Goal: Task Accomplishment & Management: Manage account settings

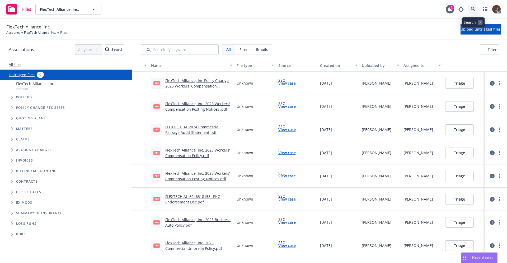
click at [472, 9] on icon at bounding box center [473, 9] width 5 height 5
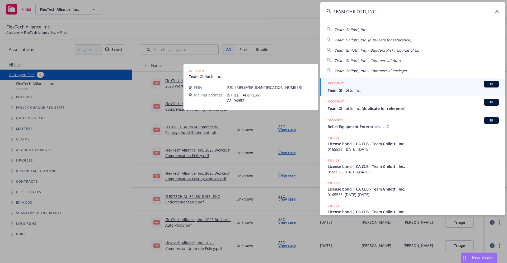
type input "TEAM GHILOTTI, INC."
click at [356, 91] on span "Team Ghilotti, Inc." at bounding box center [413, 91] width 171 height 6
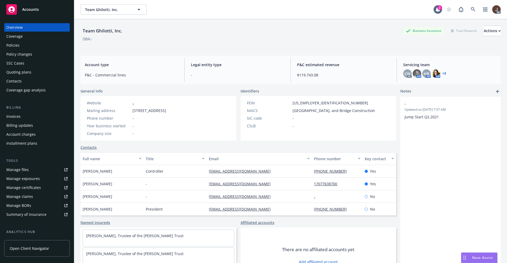
click at [17, 169] on div "Manage files" at bounding box center [17, 170] width 22 height 8
click at [471, 11] on icon at bounding box center [473, 9] width 5 height 5
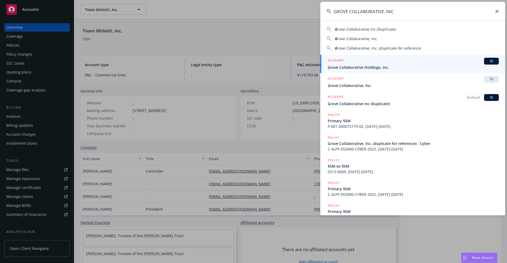
type input "GROVE COLLABORATIVE. INC"
click at [365, 66] on span "Grove Collaborative Holdings, Inc." at bounding box center [413, 68] width 171 height 6
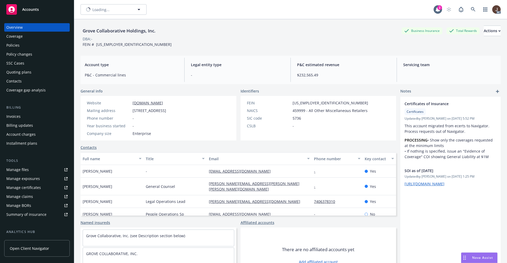
scroll to position [40, 0]
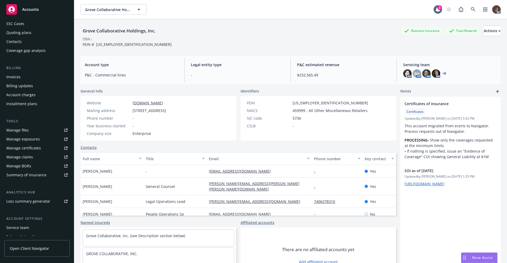
click at [23, 133] on div "Manage files" at bounding box center [17, 130] width 22 height 8
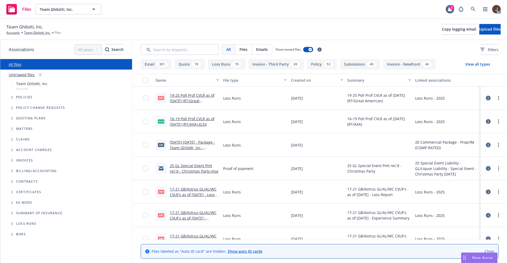
click at [22, 75] on link "Untriaged files" at bounding box center [22, 75] width 26 height 6
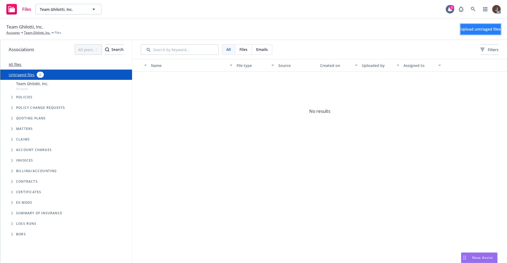
click at [467, 31] on span "Upload untriaged files" at bounding box center [480, 29] width 40 height 5
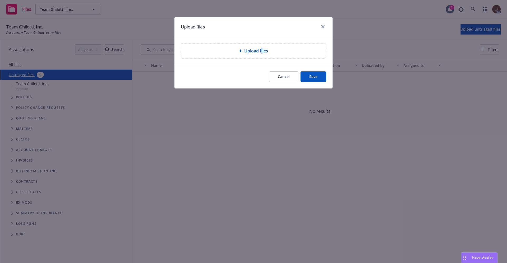
click at [261, 49] on span "Upload files" at bounding box center [256, 51] width 24 height 6
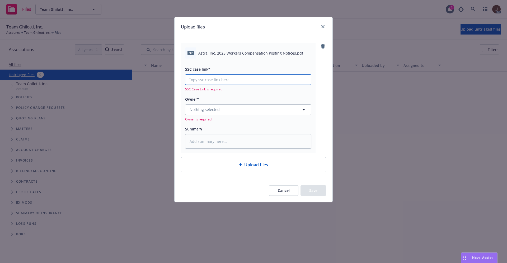
click at [226, 81] on input "SSC case link*" at bounding box center [248, 80] width 126 height 10
click at [208, 79] on input "SSC case link*" at bounding box center [248, 80] width 126 height 10
paste input "https://newfront-ssc.lightning.force.com/lightning/r/Case/500Vz00000R3NOnIAN/vi…"
type textarea "x"
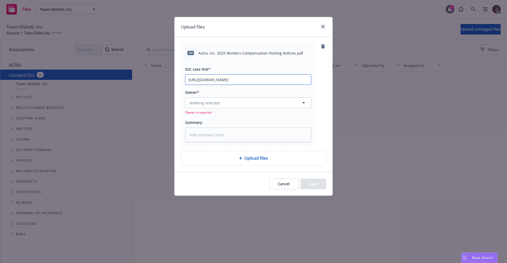
type input "https://newfront-ssc.lightning.force.com/lightning/r/Case/500Vz00000R3NOnIAN/vi…"
click at [322, 25] on icon "close" at bounding box center [322, 26] width 3 height 3
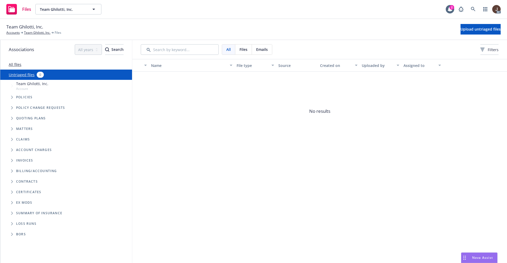
click at [219, 133] on span "No results" at bounding box center [319, 111] width 375 height 79
click at [203, 129] on span "No results" at bounding box center [319, 111] width 375 height 79
click at [474, 10] on icon at bounding box center [473, 9] width 4 height 4
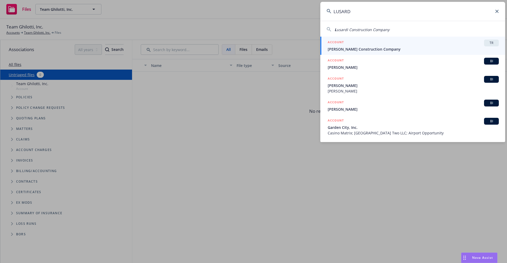
type input "LUSARD"
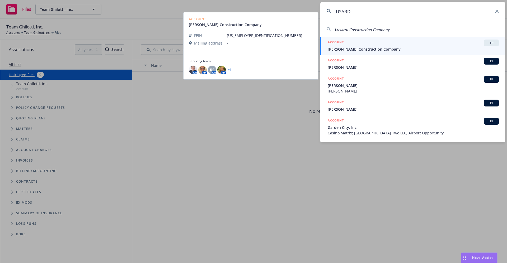
click at [362, 51] on span "Lusardi Construction Company" at bounding box center [413, 49] width 171 height 6
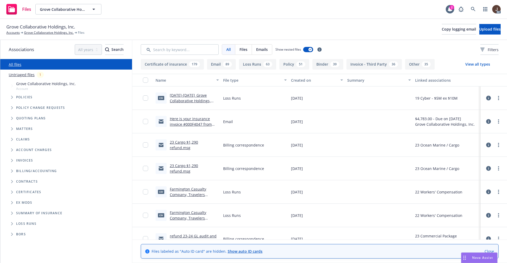
click at [18, 73] on link "Untriaged files" at bounding box center [22, 75] width 26 height 6
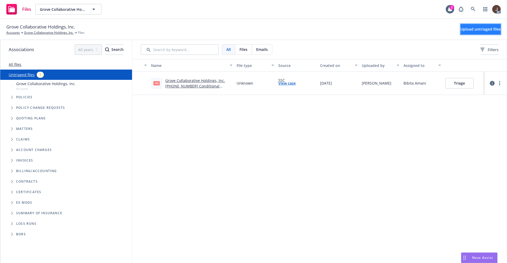
click at [465, 31] on button "Upload untriaged files" at bounding box center [480, 29] width 40 height 11
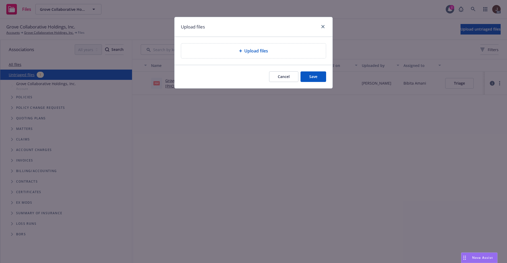
click at [238, 51] on div "Upload files" at bounding box center [253, 51] width 136 height 6
click at [252, 53] on span "Upload files" at bounding box center [256, 51] width 24 height 6
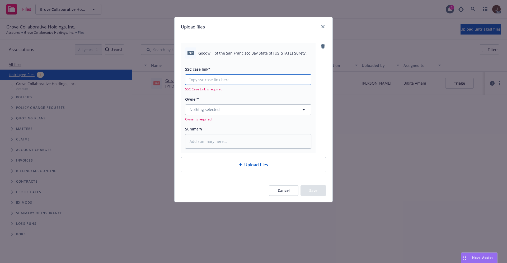
click at [214, 83] on input "SSC case link*" at bounding box center [248, 80] width 126 height 10
paste input "https://newfront-ssc.lightning.force.com/lightning/r/Case/500Vz00000R1bFlIAJ/vi…"
type textarea "x"
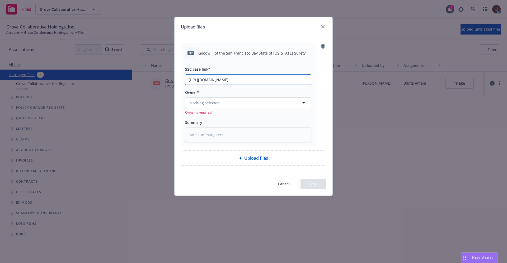
scroll to position [0, 23]
type input "https://newfront-ssc.lightning.force.com/lightning/r/Case/500Vz00000R1bFlIAJ/vi…"
type textarea "x"
click at [322, 26] on icon "close" at bounding box center [322, 26] width 3 height 3
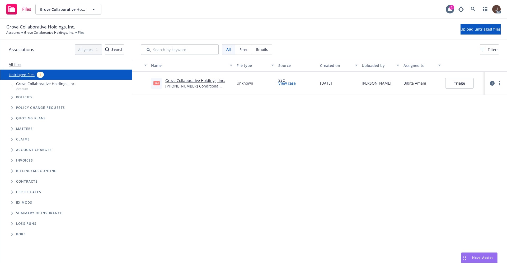
click at [267, 171] on div "Name File type Source Created on Uploaded by Assigned to pdf Grove Collaborativ…" at bounding box center [319, 161] width 375 height 204
click at [473, 13] on link at bounding box center [473, 9] width 11 height 11
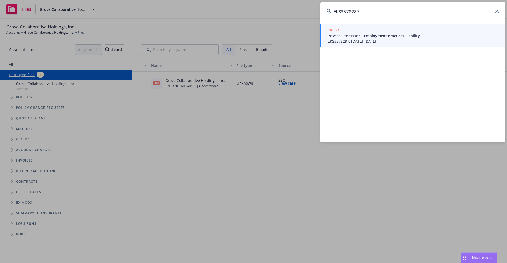
type input "EKS3578287"
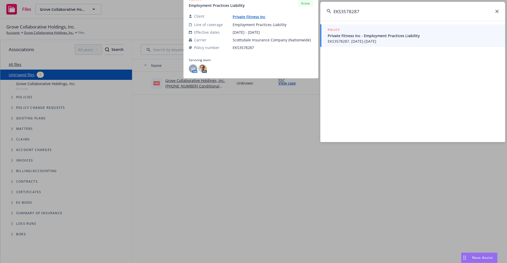
click at [251, 18] on link "Private Fitness Inc" at bounding box center [251, 16] width 37 height 5
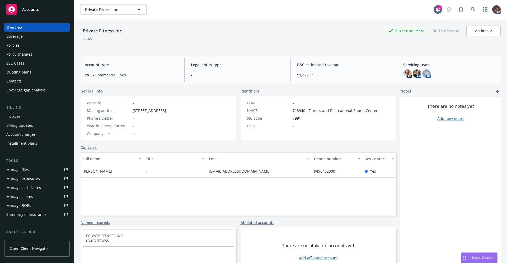
click at [15, 172] on div "Manage files" at bounding box center [17, 170] width 22 height 8
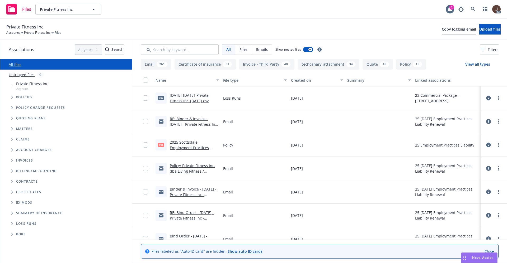
click at [12, 75] on link "Untriaged files" at bounding box center [22, 75] width 26 height 6
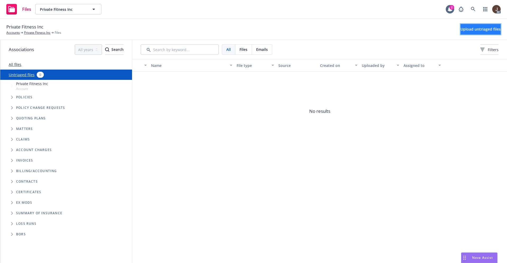
click at [465, 28] on span "Upload untriaged files" at bounding box center [480, 29] width 40 height 5
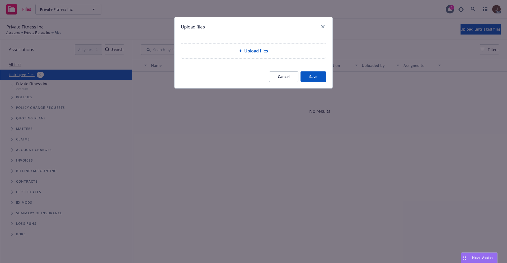
click at [252, 53] on span "Upload files" at bounding box center [256, 51] width 24 height 6
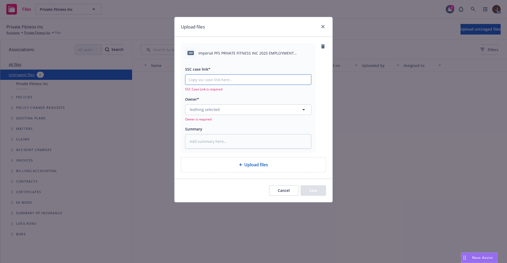
click at [215, 82] on input "SSC case link*" at bounding box center [248, 80] width 126 height 10
paste input "[URL][DOMAIN_NAME]"
type textarea "x"
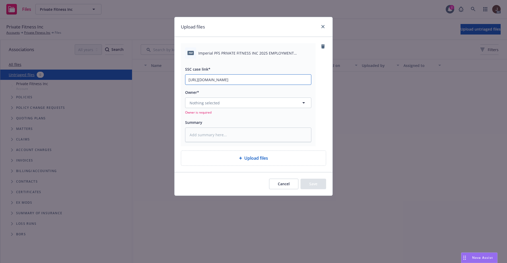
type input "[URL][DOMAIN_NAME]"
click at [327, 84] on div "pdf Imperial PFS PRIVATE FITNESS INC 2025 EMPLOYMENT PRACTICES PREMIUM FINANCE …" at bounding box center [253, 104] width 158 height 135
click at [227, 106] on button "Nothing selected" at bounding box center [248, 103] width 126 height 11
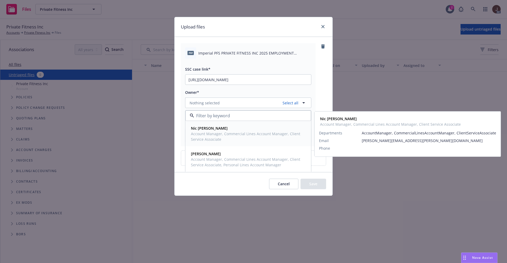
click at [209, 132] on span "Account Manager, Commercial Lines Account Manager, Client Service Associate" at bounding box center [248, 136] width 114 height 11
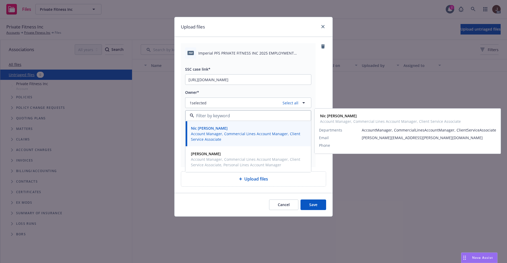
click at [325, 89] on div "pdf Imperial PFS PRIVATE FITNESS INC 2025 EMPLOYMENT PRACTICES PREMIUM FINANCE …" at bounding box center [253, 105] width 145 height 124
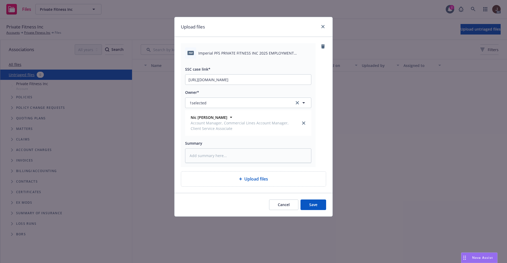
click at [224, 53] on span "Imperial PFS PRIVATE FITNESS INC 2025 EMPLOYMENT PRACTICES PREMIUM FINANCE AGRE…" at bounding box center [254, 53] width 113 height 6
copy div "Imperial PFS PRIVATE FITNESS INC 2025 EMPLOYMENT PRACTICES PREMIUM FINANCE AGRE…"
click at [212, 153] on textarea at bounding box center [248, 156] width 126 height 15
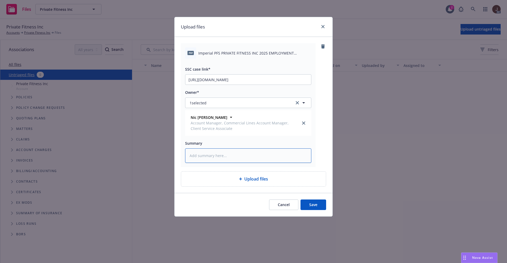
paste textarea "Imperial PFS PRIVATE FITNESS INC 2025 EMPLOYMENT PRACTICES PREMIUM FINANCE AGRE…"
type textarea "x"
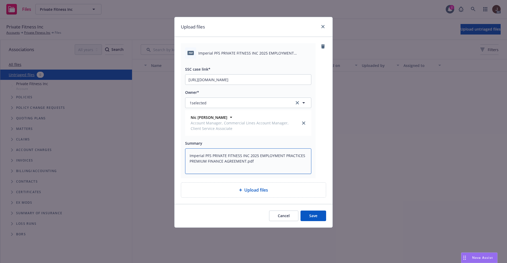
type textarea "Imperial PFS PRIVATE FITNESS INC 2025 EMPLOYMENT PRACTICES PREMIUM FINANCE AGRE…"
click at [320, 147] on div "pdf Imperial PFS PRIVATE FITNESS INC 2025 EMPLOYMENT PRACTICES PREMIUM FINANCE …" at bounding box center [253, 110] width 145 height 135
click at [314, 216] on button "Save" at bounding box center [313, 216] width 26 height 11
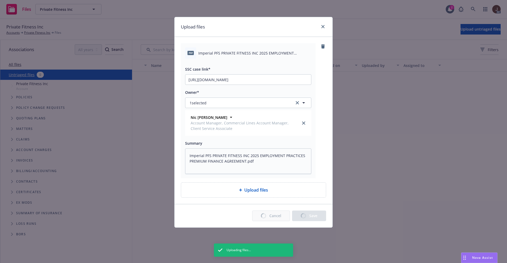
type textarea "x"
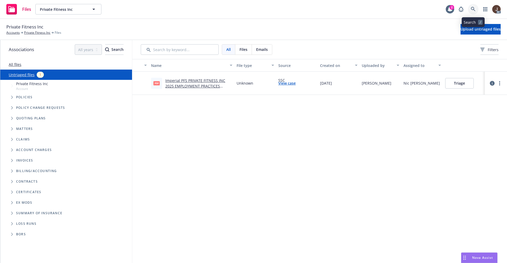
click at [473, 9] on icon at bounding box center [473, 9] width 5 height 5
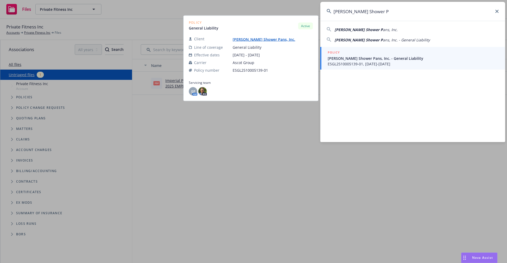
type input "Ojeda Shower P"
click at [248, 40] on link "[PERSON_NAME] Shower Pans, Inc." at bounding box center [266, 39] width 67 height 5
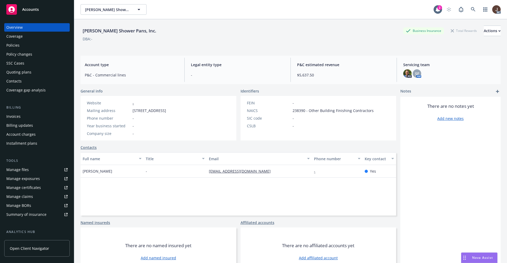
click at [196, 43] on div "[PERSON_NAME] Shower Pans, Inc. Business Insurance Total Rewards Actions DBA: -" at bounding box center [291, 37] width 420 height 22
click at [12, 45] on div "Policies" at bounding box center [12, 45] width 13 height 8
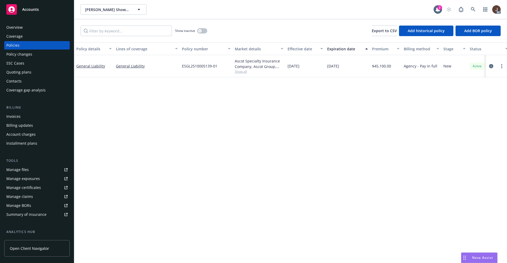
scroll to position [0, 77]
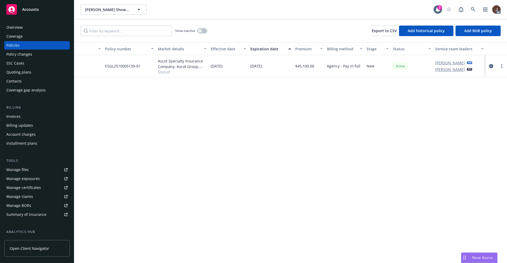
click at [259, 173] on div "Policy details Lines of coverage Policy number Market details Effective date Ex…" at bounding box center [290, 152] width 433 height 221
click at [18, 169] on div "Manage files" at bounding box center [17, 170] width 22 height 8
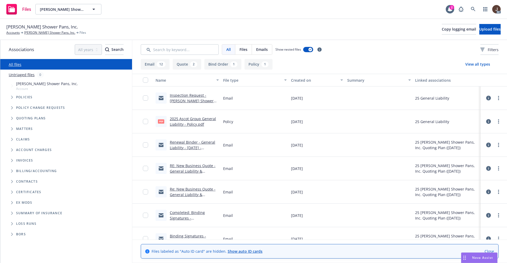
click at [19, 74] on link "Untriaged files" at bounding box center [22, 75] width 26 height 6
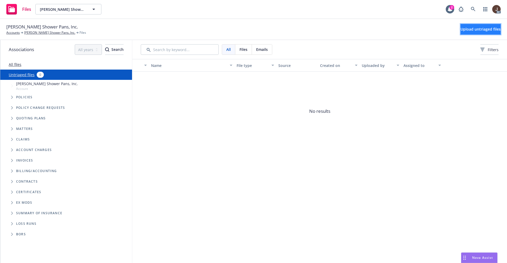
click at [463, 30] on span "Upload untriaged files" at bounding box center [480, 29] width 40 height 5
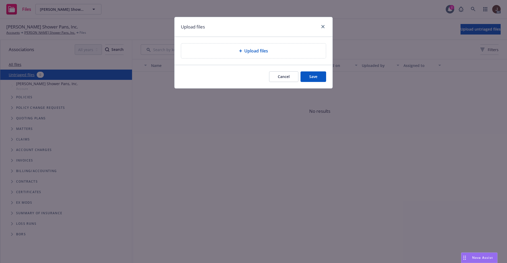
click at [251, 55] on div "Upload files" at bounding box center [253, 51] width 145 height 15
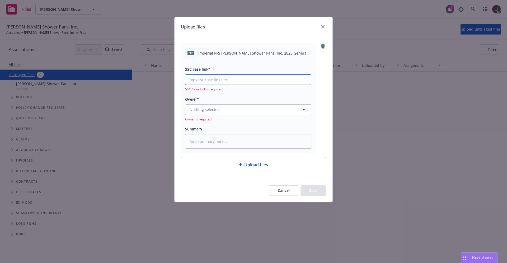
click at [211, 82] on input "SSC case link*" at bounding box center [248, 80] width 126 height 10
paste input "https://newfront-ssc.lightning.force.com/lightning/r/Case/500Vz00000R3WKBIA3/vi…"
type textarea "x"
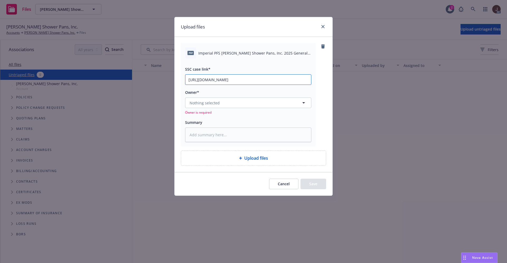
type input "https://newfront-ssc.lightning.force.com/lightning/r/Case/500Vz00000R3WKBIA3/vi…"
click at [319, 87] on div "pdf Imperial PFS Ojeda Shower Pans, Inc. 2025 General Liability Premium Finance…" at bounding box center [253, 94] width 145 height 103
click at [225, 49] on div "pdf Imperial PFS Ojeda Shower Pans, Inc. 2025 General Liability Premium Finance…" at bounding box center [248, 53] width 126 height 11
click at [227, 51] on span "Imperial PFS Ojeda Shower Pans, Inc. 2025 General Liability Premium Finance Agr…" at bounding box center [254, 53] width 113 height 6
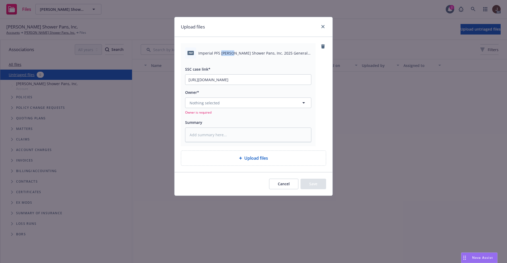
click at [227, 51] on span "Imperial PFS Ojeda Shower Pans, Inc. 2025 General Liability Premium Finance Agr…" at bounding box center [254, 53] width 113 height 6
copy div "Imperial PFS Ojeda Shower Pans, Inc. 2025 General Liability Premium Finance Agr…"
click at [207, 137] on textarea at bounding box center [248, 135] width 126 height 15
paste textarea "Imperial PFS Ojeda Shower Pans, Inc. 2025 General Liability Premium Finance Agr…"
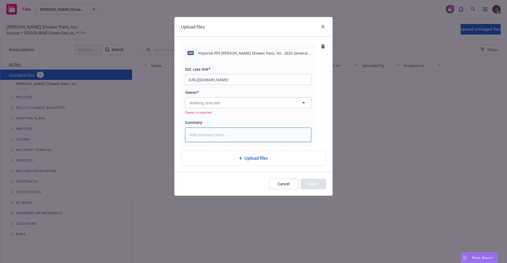
type textarea "x"
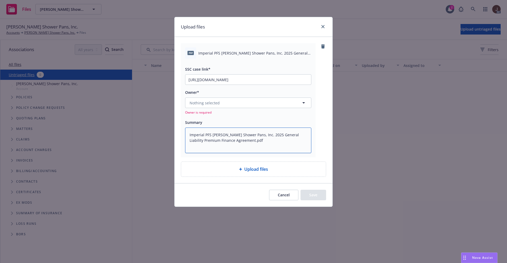
type textarea "Imperial PFS Ojeda Shower Pans, Inc. 2025 General Liability Premium Finance Agr…"
click at [316, 119] on div "pdf Imperial PFS Ojeda Shower Pans, Inc. 2025 General Liability Premium Finance…" at bounding box center [253, 100] width 145 height 114
click at [264, 105] on button "Nothing selected" at bounding box center [248, 103] width 126 height 11
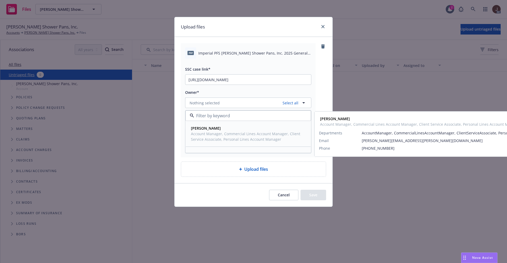
click at [202, 126] on strong "[PERSON_NAME]" at bounding box center [206, 128] width 30 height 5
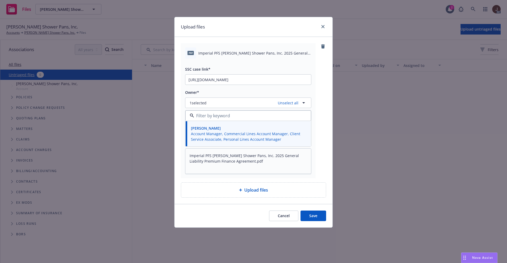
click at [320, 81] on div "pdf Imperial PFS Ojeda Shower Pans, Inc. 2025 General Liability Premium Finance…" at bounding box center [253, 110] width 145 height 135
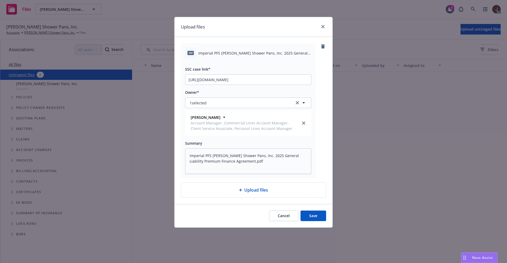
click at [317, 215] on button "Save" at bounding box center [313, 216] width 26 height 11
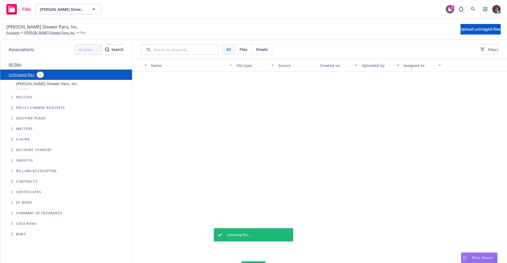
type textarea "x"
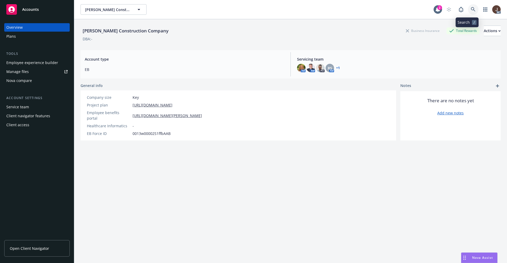
click at [468, 12] on link at bounding box center [473, 9] width 11 height 11
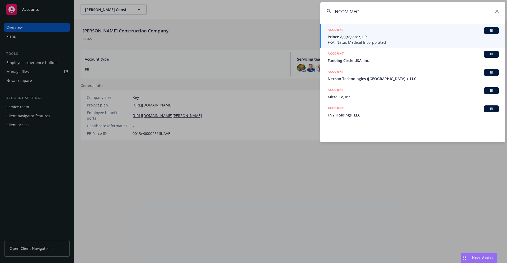
click at [363, 13] on input "INCOM MEC" at bounding box center [412, 11] width 185 height 19
drag, startPoint x: 363, startPoint y: 13, endPoint x: 299, endPoint y: 8, distance: 64.5
click at [299, 8] on div "INCOM MEC ACCOUNT BI Prince Aggregator, LP FKA: Natus Medical Incorporated ACCO…" at bounding box center [253, 131] width 507 height 263
paste input "Mish-Ra, Inc"
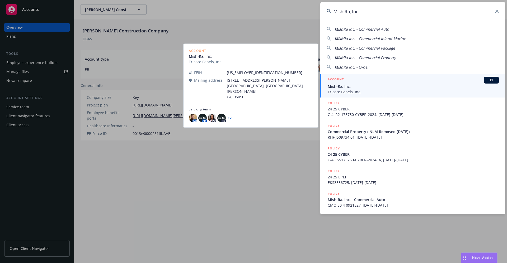
type input "Mish-Ra, Inc"
click at [353, 89] on span "Tricore Panels, Inc." at bounding box center [413, 92] width 171 height 6
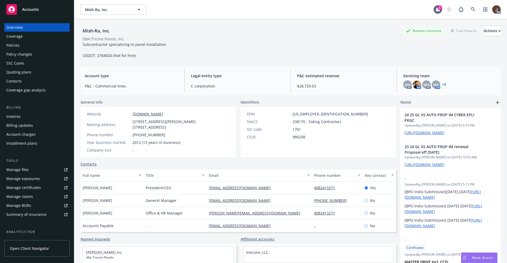
scroll to position [24, 0]
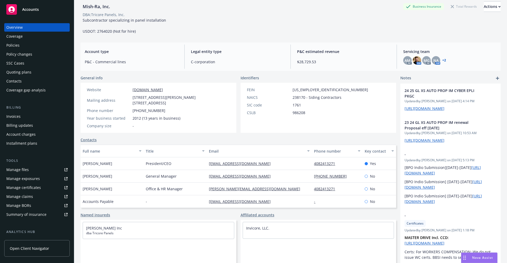
click at [16, 169] on div "Manage files" at bounding box center [17, 170] width 22 height 8
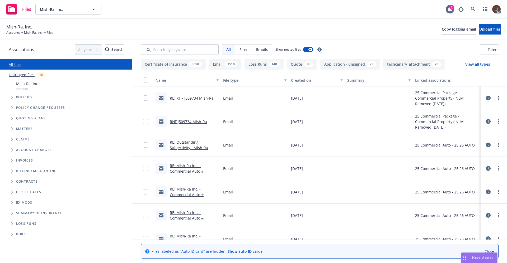
click at [19, 74] on link "Untriaged files" at bounding box center [22, 75] width 26 height 6
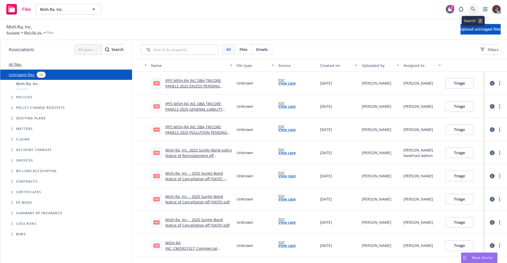
click at [474, 8] on icon at bounding box center [473, 9] width 4 height 4
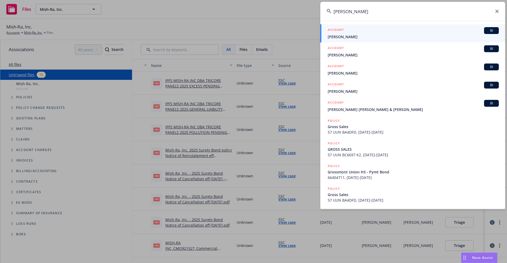
type input "GROSZ"
drag, startPoint x: 355, startPoint y: 10, endPoint x: 307, endPoint y: 8, distance: 47.8
click at [308, 8] on div "GROSZ ACCOUNT BI David Gross ACCOUNT BI Sarah Saltzer ACCOUNT BI David Grossman…" at bounding box center [253, 131] width 507 height 263
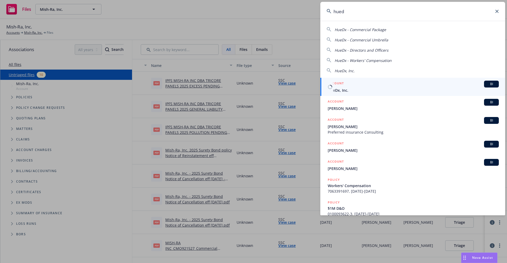
type input "hued"
click at [347, 90] on span "HueDx, Inc." at bounding box center [413, 91] width 171 height 6
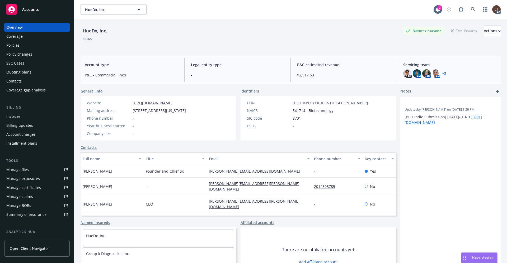
click at [14, 171] on div "Manage files" at bounding box center [17, 170] width 22 height 8
click at [14, 45] on div "Policies" at bounding box center [12, 45] width 13 height 8
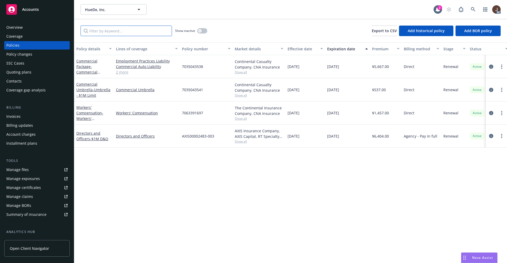
click at [102, 30] on input "Filter by keyword..." at bounding box center [126, 31] width 91 height 11
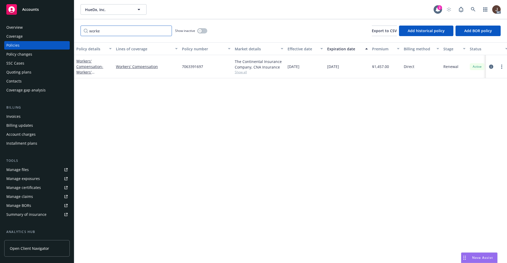
type input "worke"
click at [204, 31] on button "button" at bounding box center [202, 30] width 10 height 5
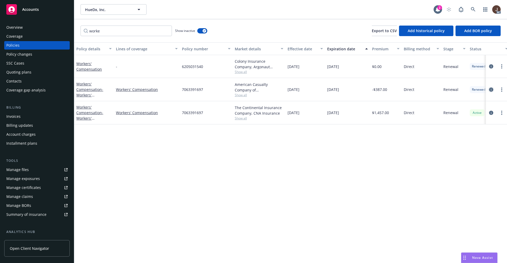
click at [492, 90] on icon "circleInformation" at bounding box center [491, 90] width 4 height 4
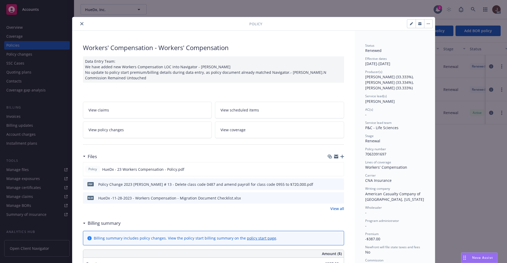
click at [80, 24] on icon "close" at bounding box center [81, 23] width 3 height 3
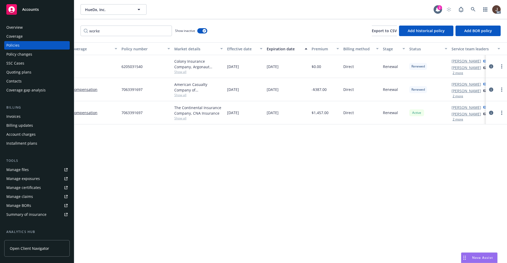
scroll to position [0, 77]
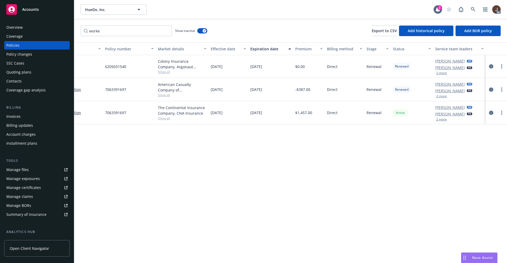
click at [440, 97] on button "2 more" at bounding box center [441, 96] width 11 height 3
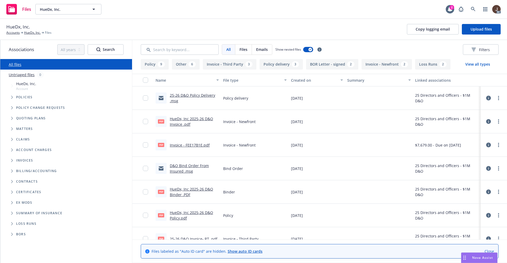
click at [19, 74] on link "Untriaged files" at bounding box center [22, 75] width 26 height 6
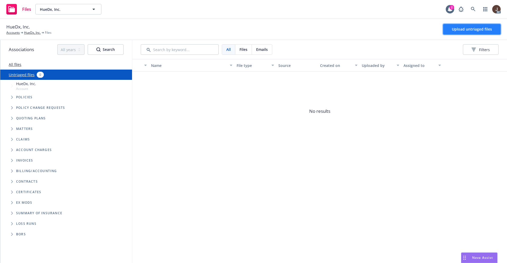
click at [467, 27] on span "Upload untriaged files" at bounding box center [472, 29] width 40 height 5
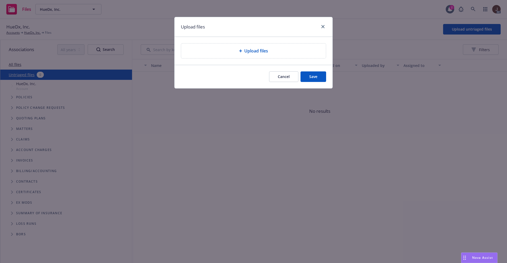
click at [257, 53] on span "Upload files" at bounding box center [256, 51] width 24 height 6
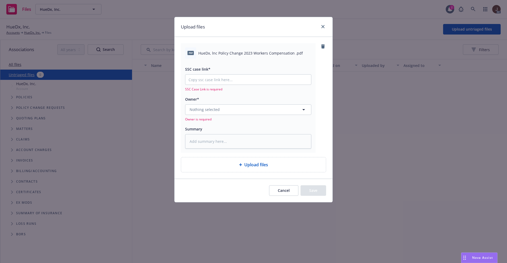
click at [247, 50] on span "HueDx, lnc Policy Change 2023 Workers Compensation .pdf" at bounding box center [250, 53] width 105 height 6
copy div "HueDx, lnc Policy Change 2023 Workers Compensation .pdf"
click at [217, 136] on textarea at bounding box center [248, 141] width 126 height 15
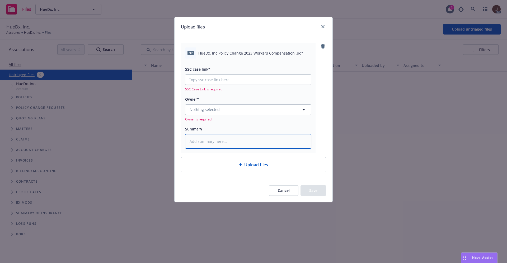
paste textarea "HueDx, lnc Policy Change 2023 Workers Compensation .pdf"
type textarea "x"
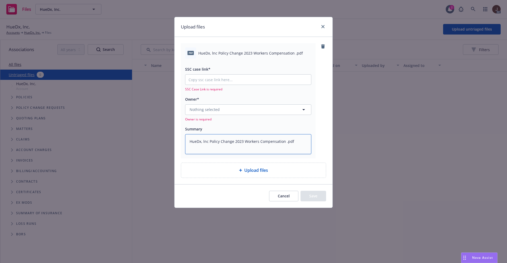
type textarea "HueDx, lnc Policy Change 2023 Workers Compensation .pdf"
click at [317, 122] on div "pdf HueDx, lnc Policy Change 2023 Workers Compensation .pdf SSC case link* SSC …" at bounding box center [253, 100] width 145 height 115
click at [211, 83] on input "SSC case link*" at bounding box center [248, 80] width 126 height 10
paste input "https://newfront-ssc.lightning.force.com/lightning/r/Case/500Vz00000R1Va5IAF/vi…"
type textarea "x"
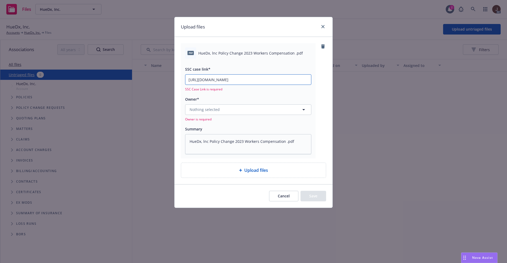
scroll to position [0, 26]
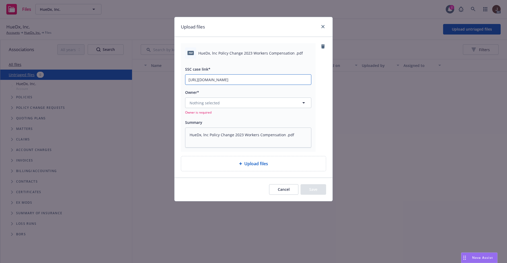
type input "https://newfront-ssc.lightning.force.com/lightning/r/Case/500Vz00000R1Va5IAF/vi…"
click at [323, 73] on div "pdf HueDx, lnc Policy Change 2023 Workers Compensation .pdf SSC case link* http…" at bounding box center [253, 97] width 145 height 108
click at [226, 100] on button "Nothing selected" at bounding box center [248, 103] width 126 height 11
click at [238, 102] on button "Nothing selected" at bounding box center [248, 103] width 126 height 11
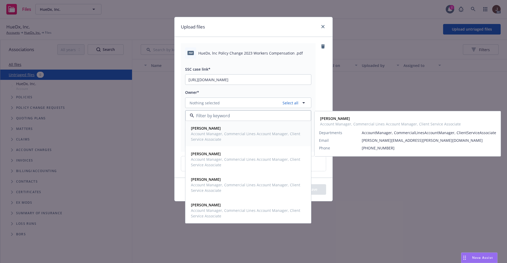
click at [215, 130] on strong "[PERSON_NAME]" at bounding box center [206, 128] width 30 height 5
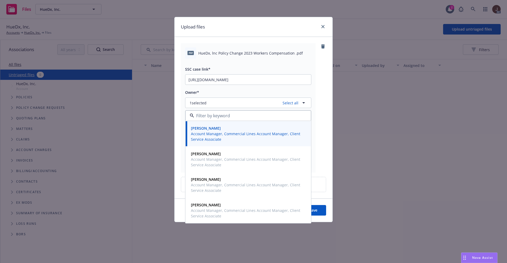
click at [323, 79] on div "pdf HueDx, lnc Policy Change 2023 Workers Compensation .pdf SSC case link* http…" at bounding box center [253, 108] width 145 height 130
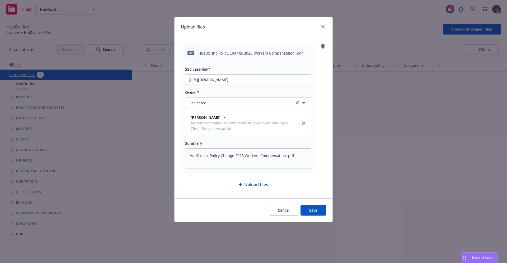
click at [313, 212] on button "Save" at bounding box center [313, 210] width 26 height 11
type textarea "x"
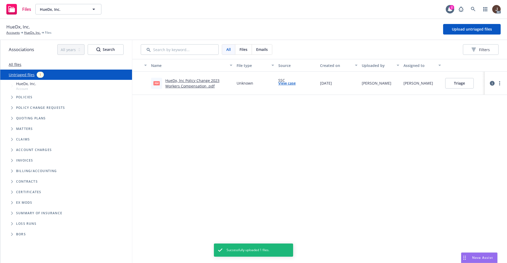
click at [232, 176] on div "Name File type Source Created on Uploaded by Assigned to pdf HueDx, lnc Policy …" at bounding box center [319, 161] width 375 height 204
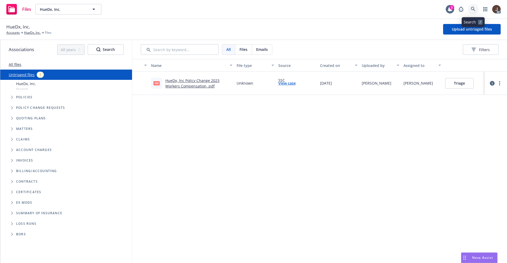
click at [473, 8] on icon at bounding box center [473, 9] width 5 height 5
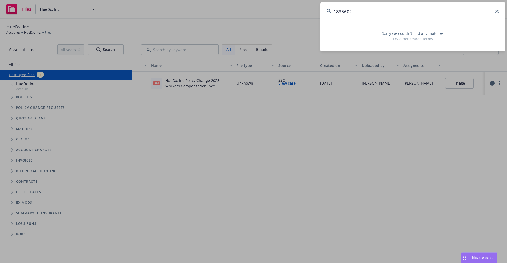
click at [361, 17] on input "1835602" at bounding box center [412, 11] width 185 height 19
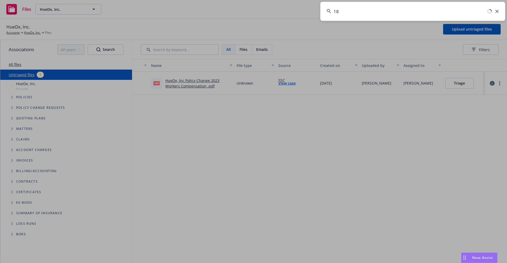
type input "1"
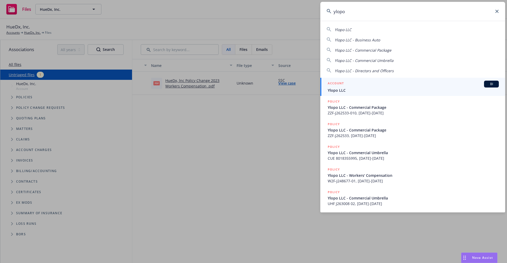
type input "ylopo"
click at [344, 89] on span "Ylopo LLC" at bounding box center [413, 91] width 171 height 6
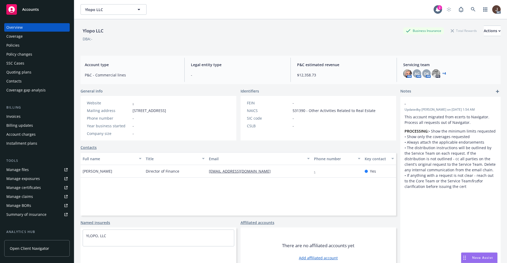
click at [7, 44] on div "Policies" at bounding box center [12, 45] width 13 height 8
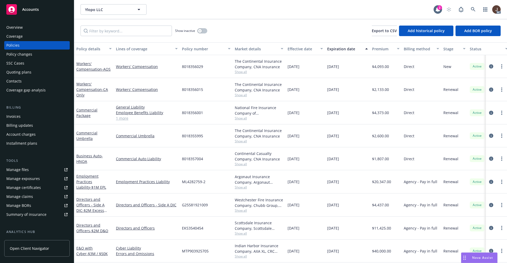
click at [16, 170] on div "Manage files" at bounding box center [17, 170] width 22 height 8
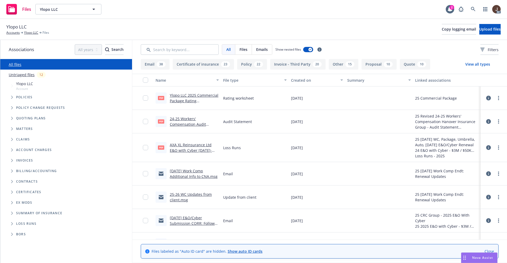
click at [24, 75] on link "Untriaged files" at bounding box center [22, 75] width 26 height 6
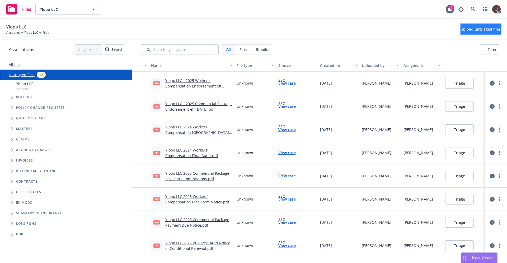
click at [474, 30] on span "Upload untriaged files" at bounding box center [480, 29] width 40 height 5
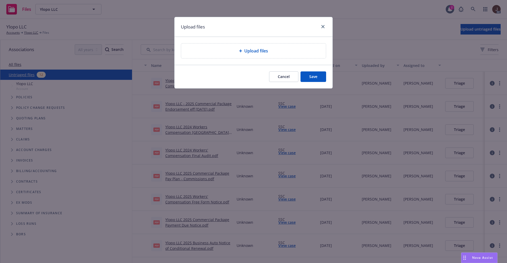
click at [252, 47] on div "Upload files" at bounding box center [253, 51] width 145 height 15
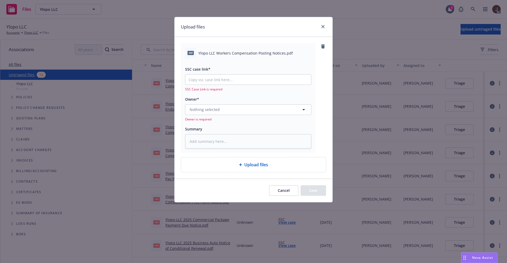
click at [252, 54] on span "Ylopo LLC Workers Compensation Posting Notices.pdf" at bounding box center [245, 53] width 95 height 6
copy div "Ylopo LLC Workers Compensation Posting Notices.pdf"
click at [209, 143] on textarea at bounding box center [248, 141] width 126 height 15
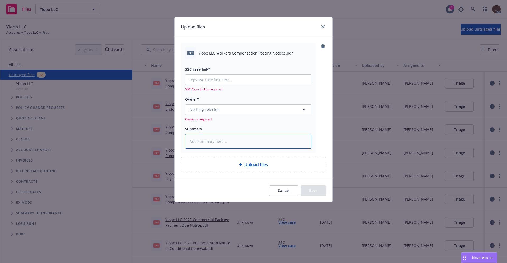
paste textarea "Ylopo LLC Workers Compensation Posting Notices.pdf"
type textarea "x"
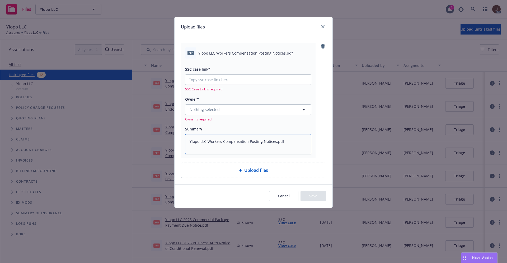
type textarea "Ylopo LLC Workers Compensation Posting Notices.pdf"
click at [221, 110] on button "Nothing selected" at bounding box center [248, 110] width 126 height 11
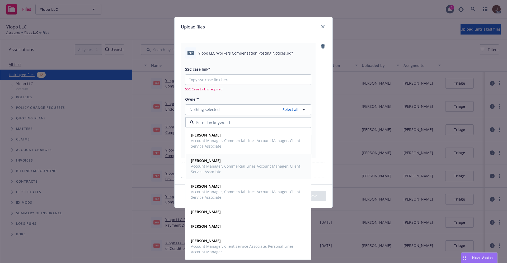
scroll to position [25, 0]
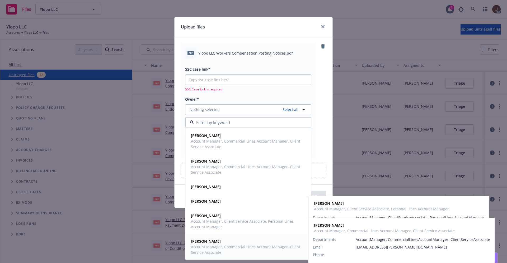
click at [202, 240] on strong "[PERSON_NAME]" at bounding box center [206, 241] width 30 height 5
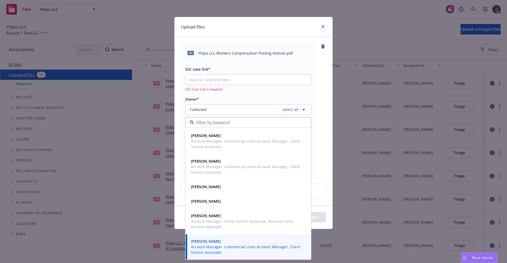
click at [320, 98] on div "pdf Ylopo LLC Workers Compensation Posting Notices.pdf SSC case link* SSC Case …" at bounding box center [253, 111] width 145 height 136
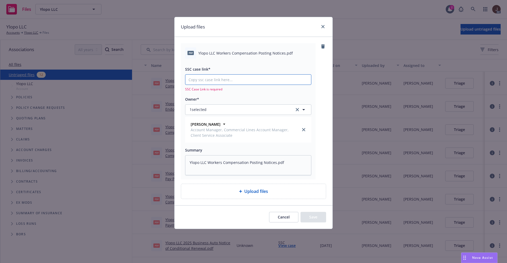
click at [211, 79] on input "SSC case link*" at bounding box center [248, 80] width 126 height 10
paste input "[URL][DOMAIN_NAME]"
type textarea "x"
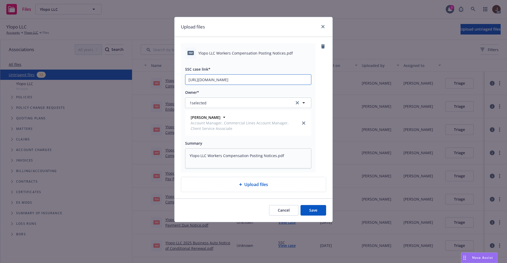
scroll to position [0, 27]
type input "[URL][DOMAIN_NAME]"
click at [324, 81] on div "pdf Ylopo LLC Workers Compensation Posting Notices.pdf SSC case link* [URL][DOM…" at bounding box center [253, 108] width 145 height 130
click at [308, 211] on button "Save" at bounding box center [313, 210] width 26 height 11
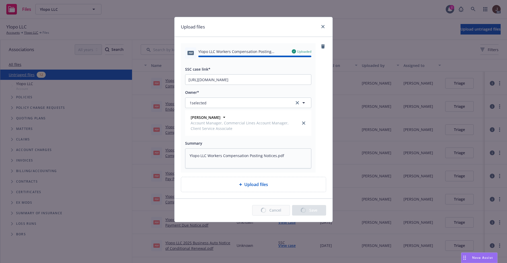
type textarea "x"
